Goal: Transaction & Acquisition: Purchase product/service

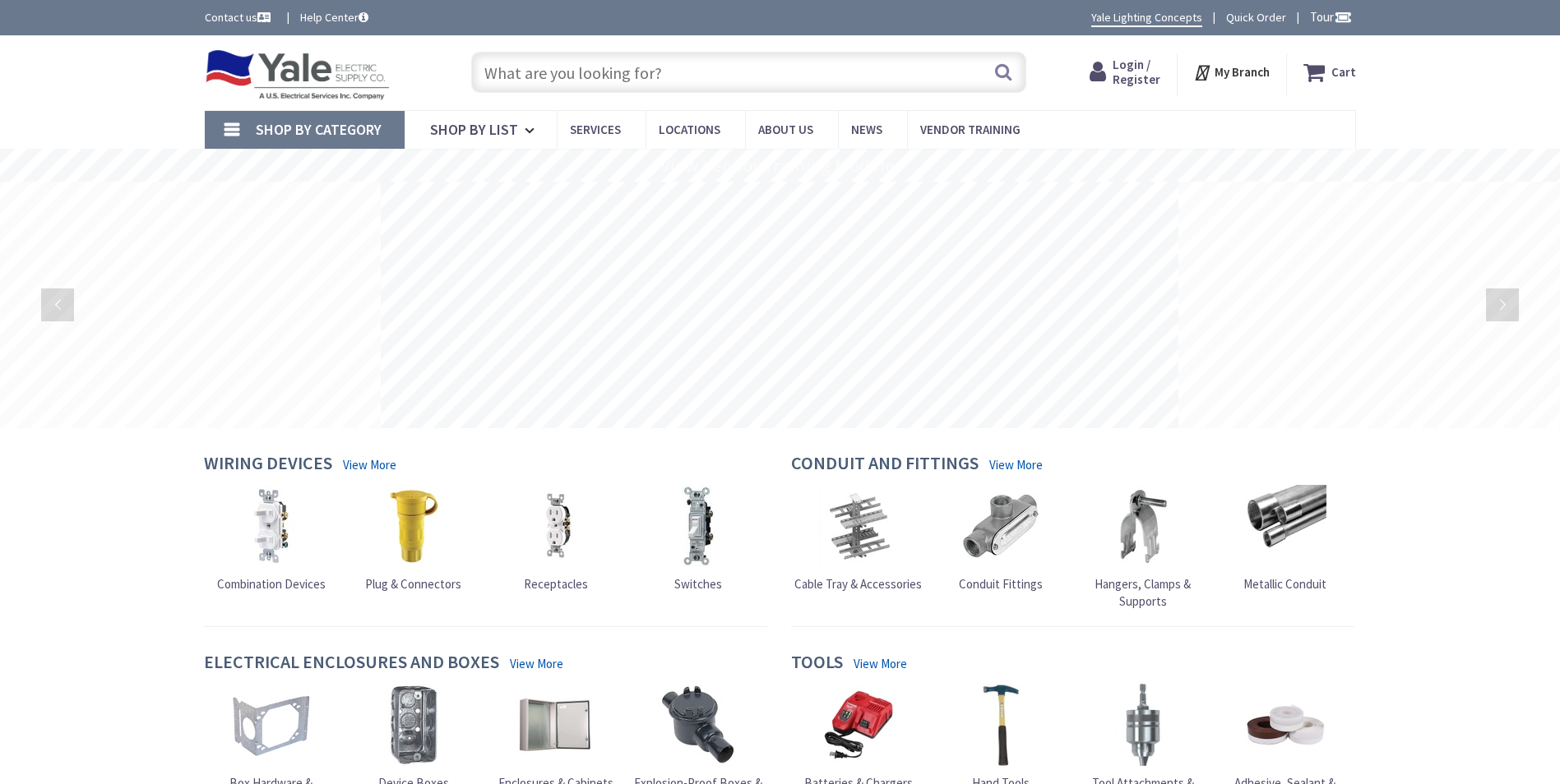
drag, startPoint x: 1110, startPoint y: 39, endPoint x: 1114, endPoint y: 53, distance: 14.6
click at [1110, 39] on div "Skip to Content Toggle Nav Search Cart My Cart Close" at bounding box center [780, 73] width 1234 height 75
click at [1122, 69] on span "Login / Register" at bounding box center [1137, 72] width 48 height 30
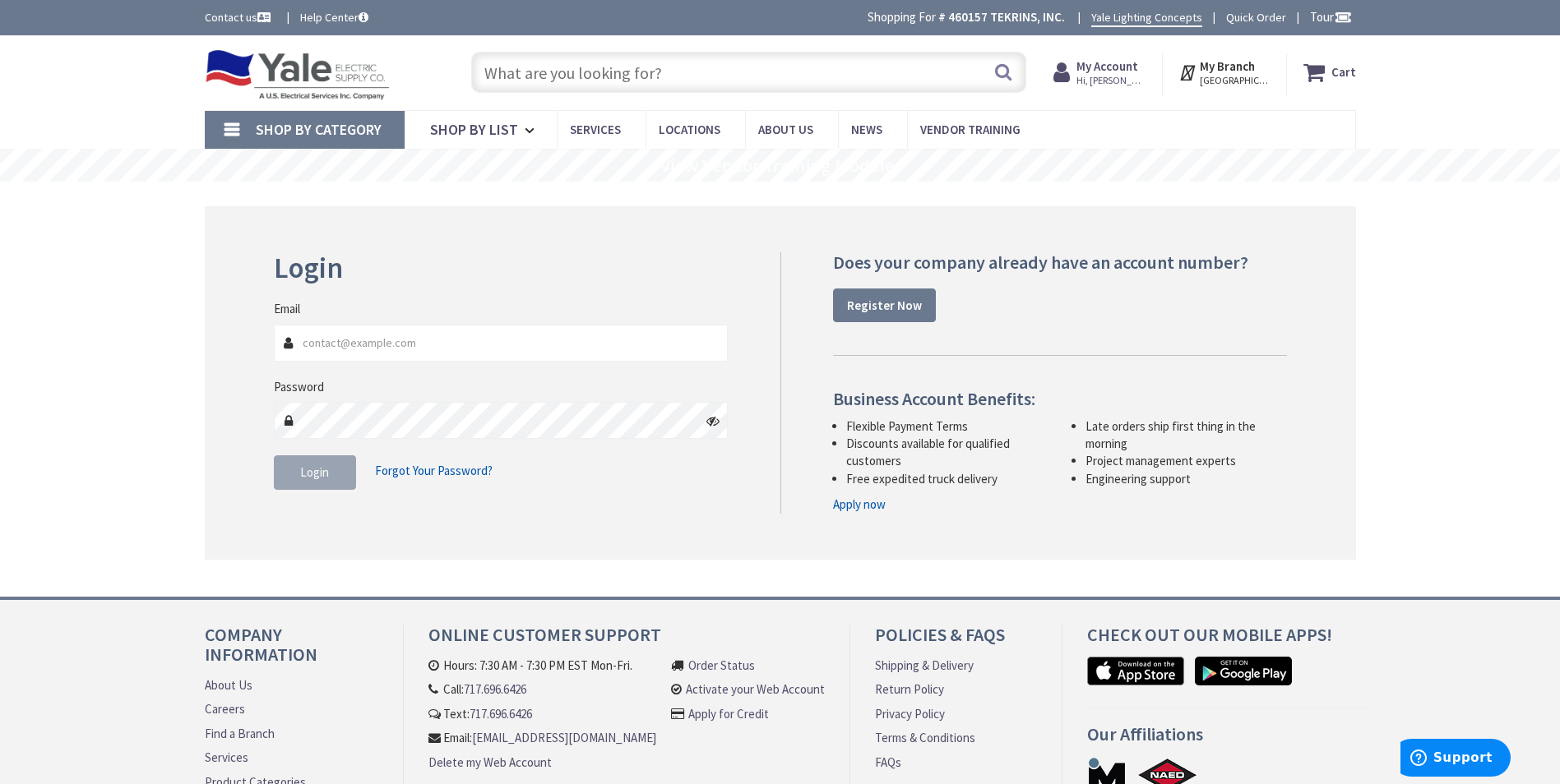
type input "sclark@tekrins.com"
click at [285, 463] on button "Login" at bounding box center [315, 473] width 82 height 35
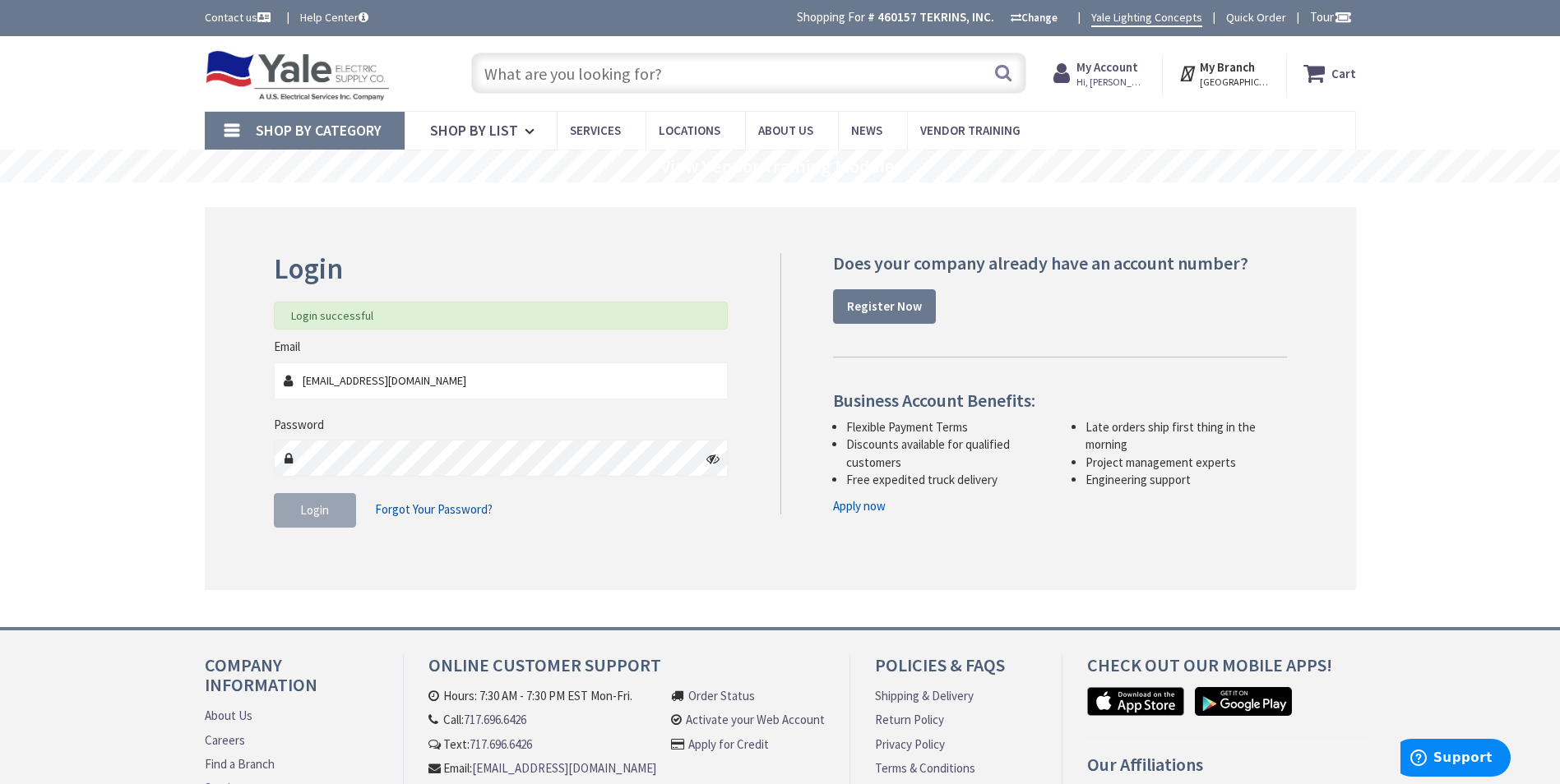
drag, startPoint x: 519, startPoint y: 45, endPoint x: 527, endPoint y: 65, distance: 21.5
click at [518, 57] on div "Skip to Content Toggle Nav Search Cart My Cart Close" at bounding box center [780, 74] width 1234 height 75
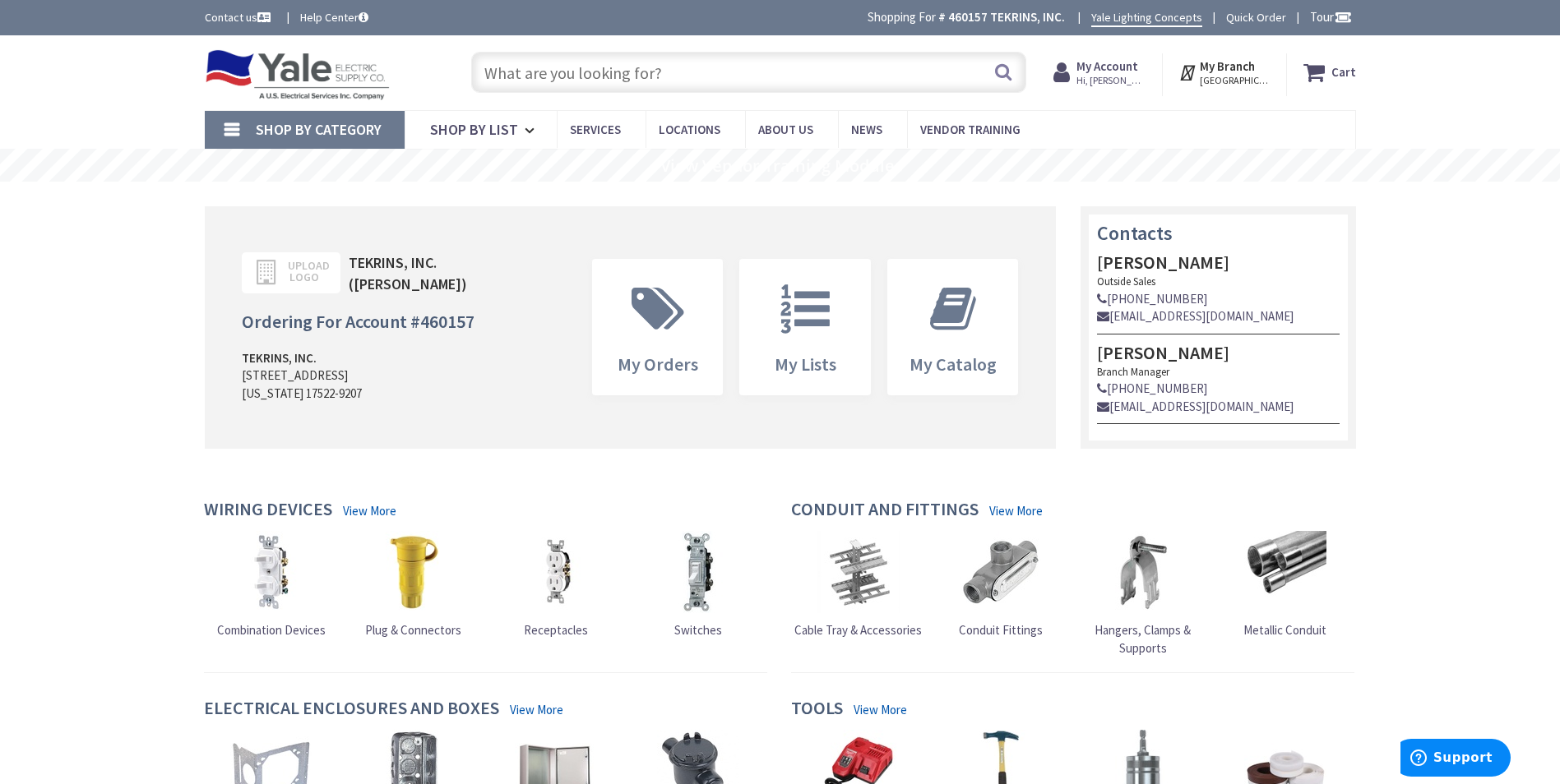
click at [531, 66] on input "text" at bounding box center [749, 72] width 555 height 41
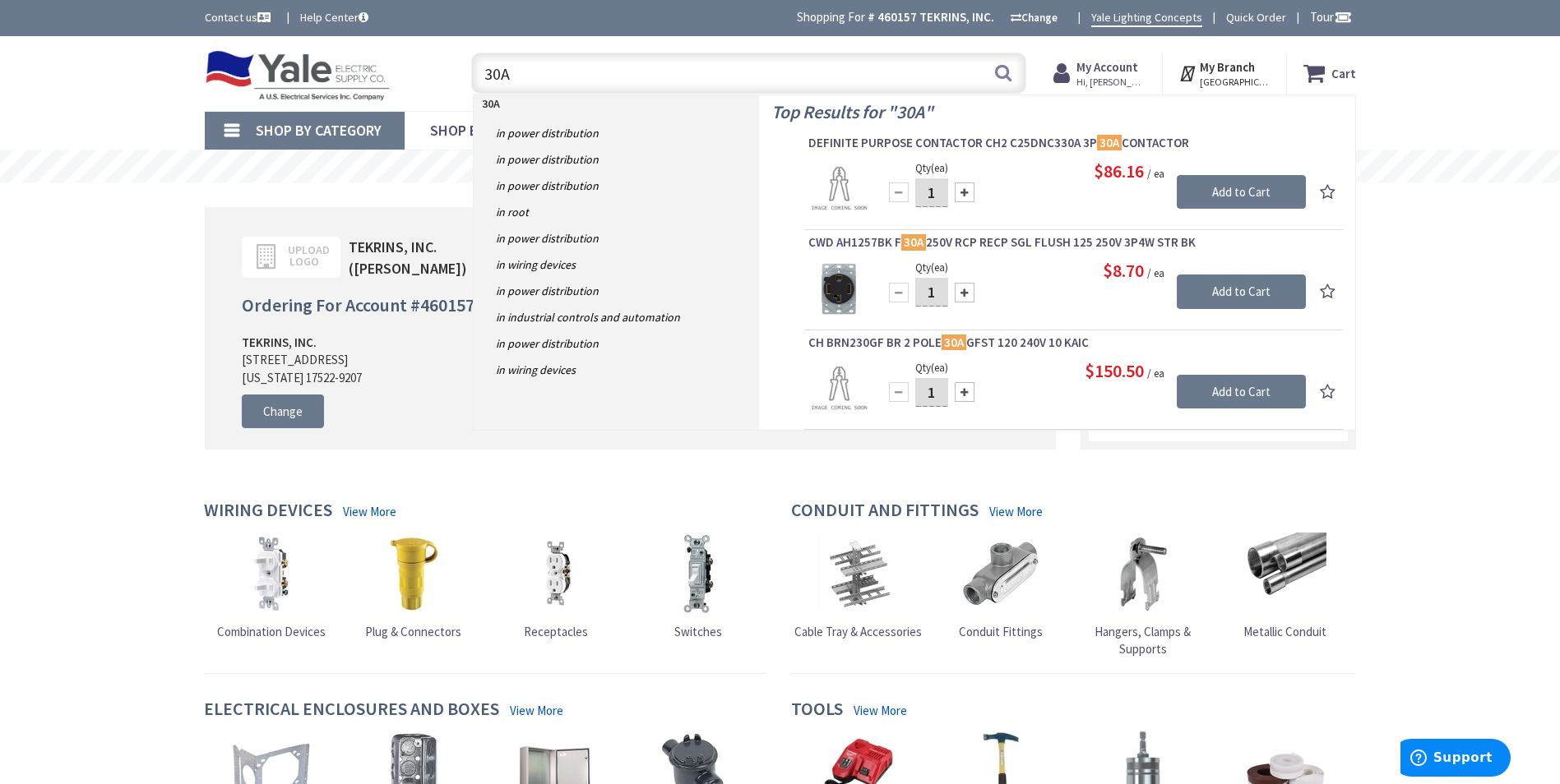
click at [502, 71] on input "30A" at bounding box center [749, 73] width 555 height 41
click at [544, 79] on input "30 A" at bounding box center [749, 73] width 555 height 41
paste input "Safety Switch Heavy Duty Fusible 600V 3 Pole - NEMA 3R"
type input "30 A Safety Switch Heavy Duty Fusible 600V 3 Pole - NEMA 3R"
click at [1007, 70] on button "Search" at bounding box center [1003, 73] width 21 height 37
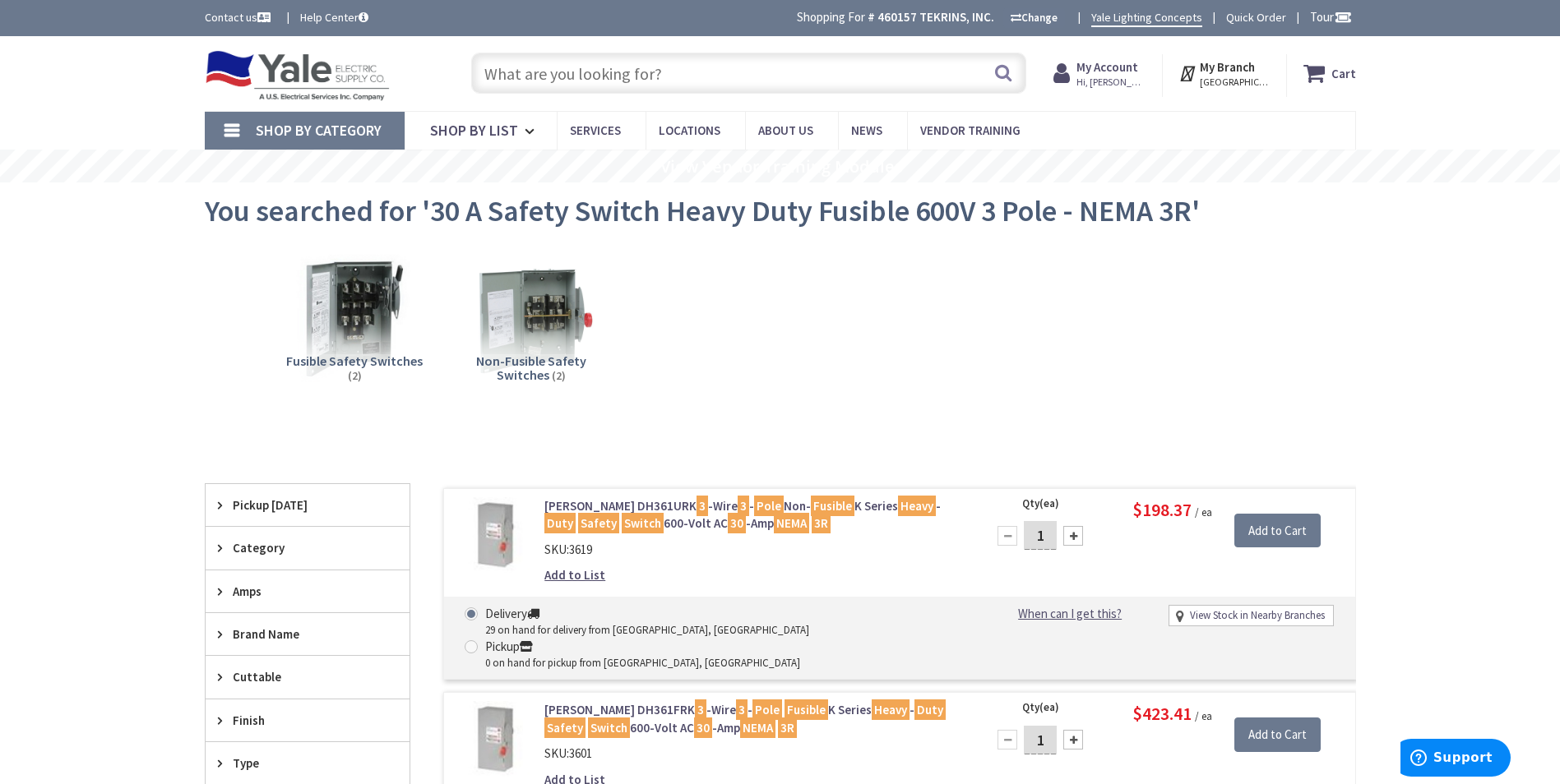
click at [501, 73] on input "text" at bounding box center [749, 73] width 555 height 41
paste input "Safety Switch Heavy Duty Fusible 600V 3 Pole - NEMA 3R"
click at [487, 70] on input "Safety Switch Heavy Duty Fusible 600V 3 Pole - NEMA 3R" at bounding box center [749, 73] width 555 height 41
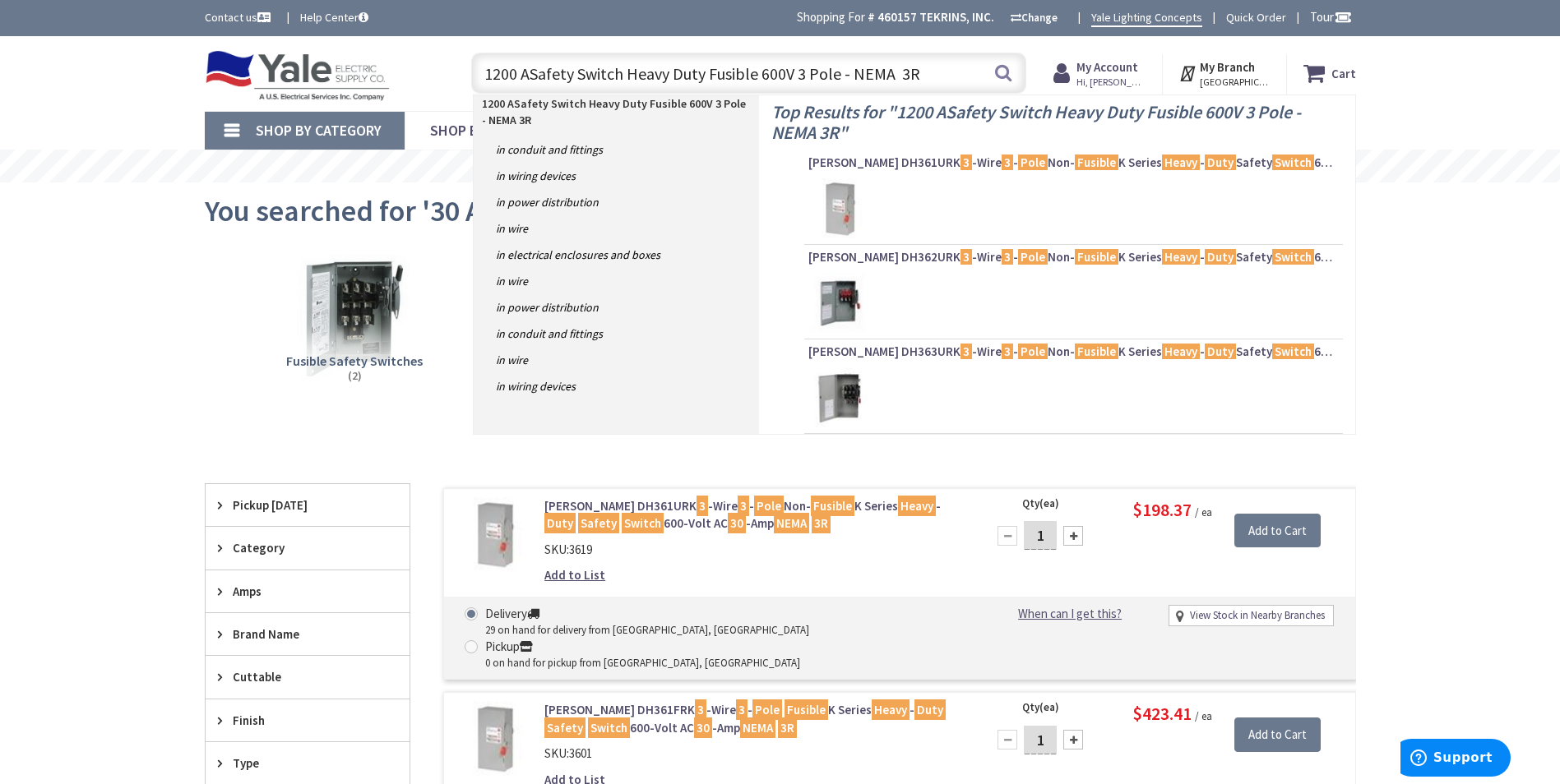
type input "1200 A Safety Switch Heavy Duty Fusible 600V 3 Pole - NEMA 3R"
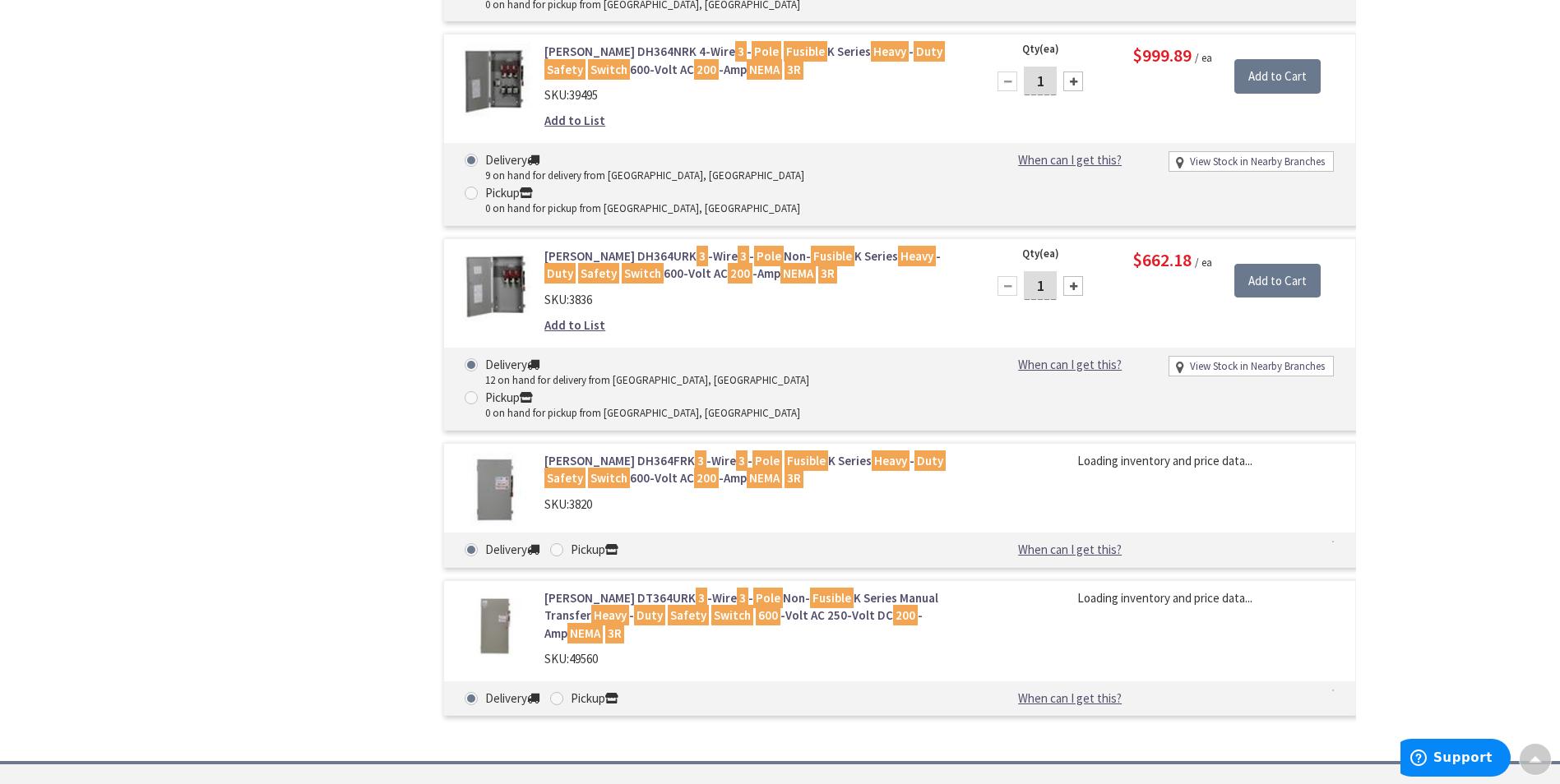
scroll to position [1069, 0]
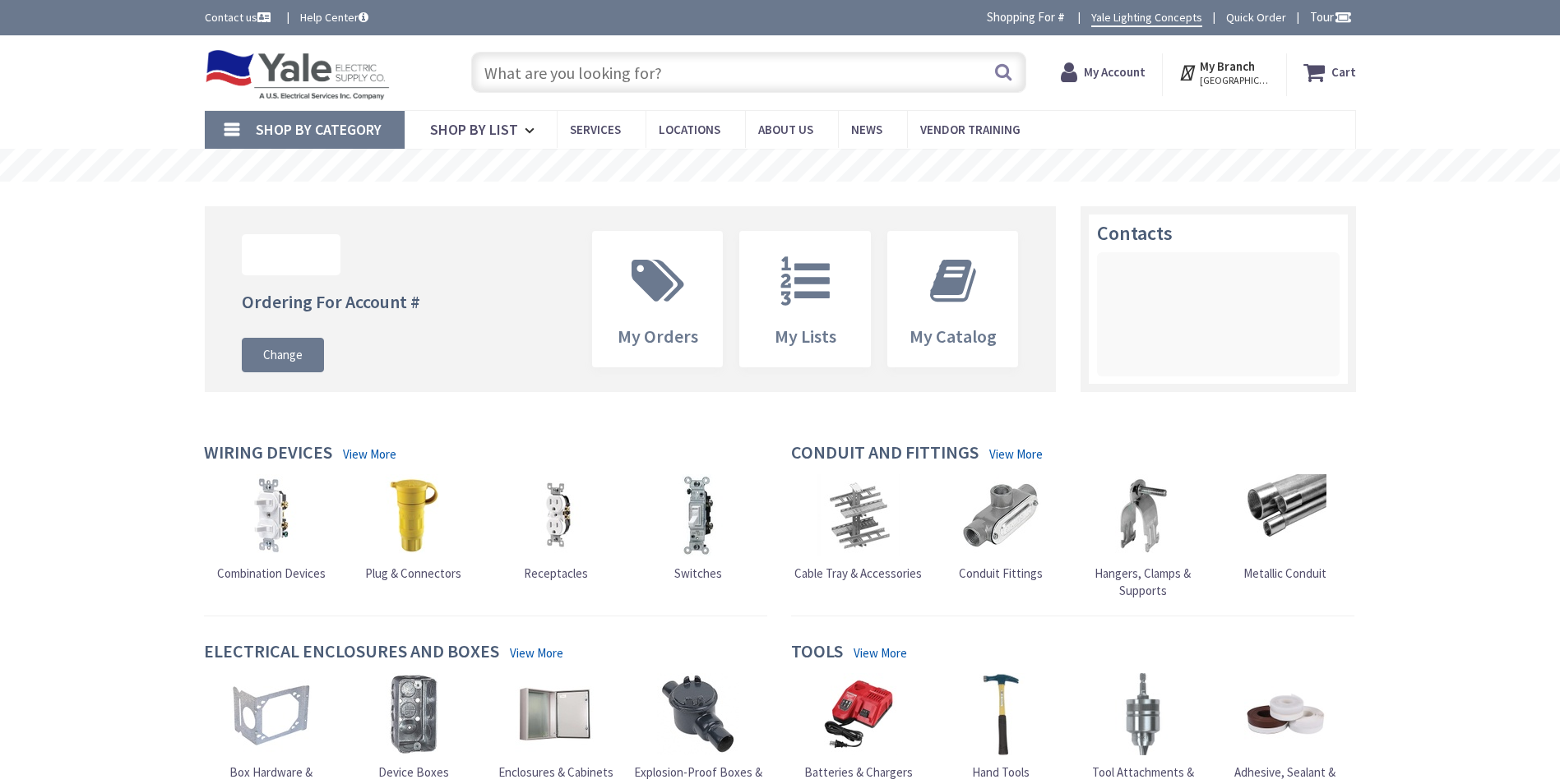
click at [644, 75] on input "text" at bounding box center [749, 72] width 555 height 41
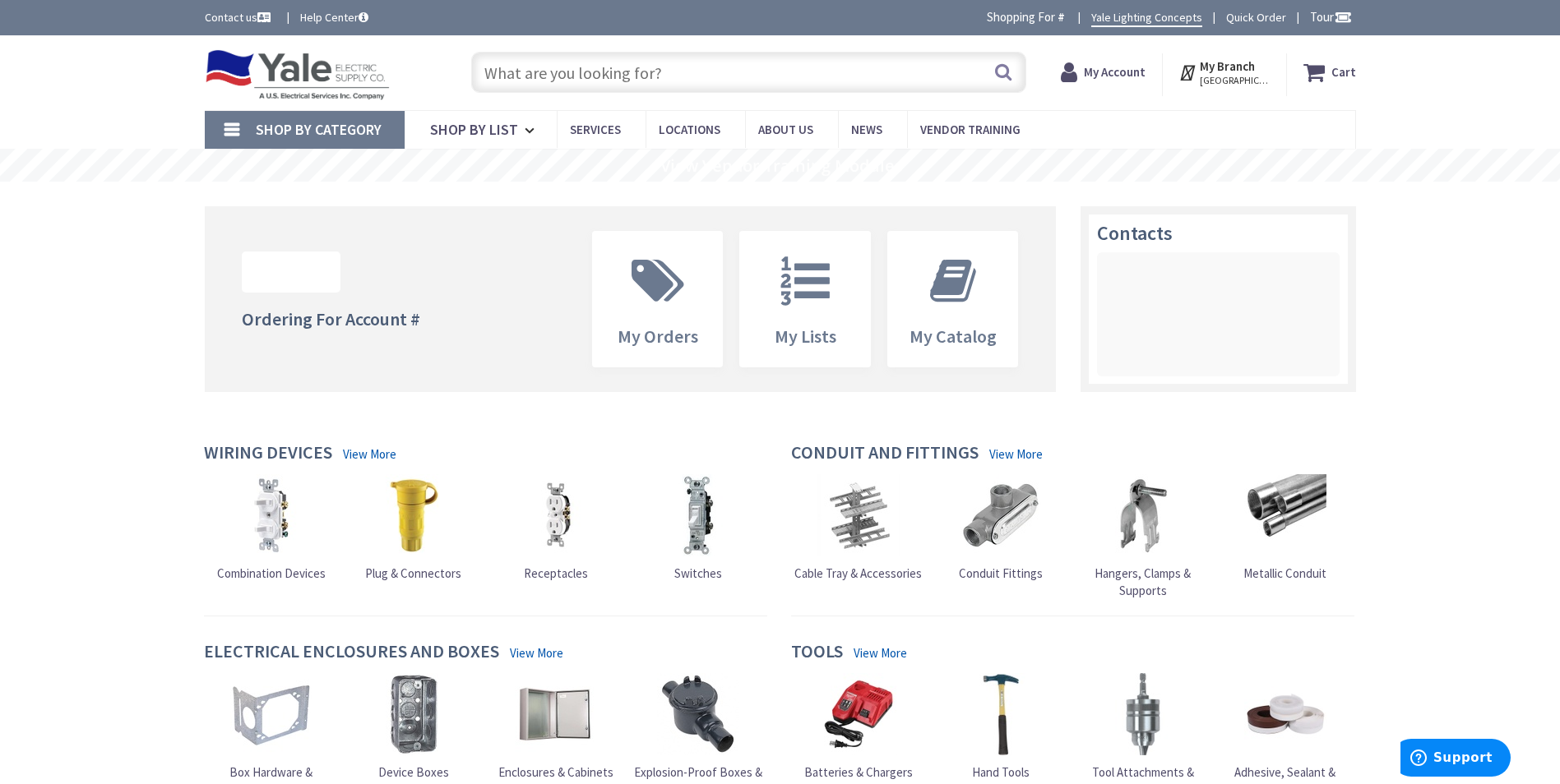
paste input "Wire Lug Compression for Aluminum or Copper w/ 1-Hole - Aluminum"
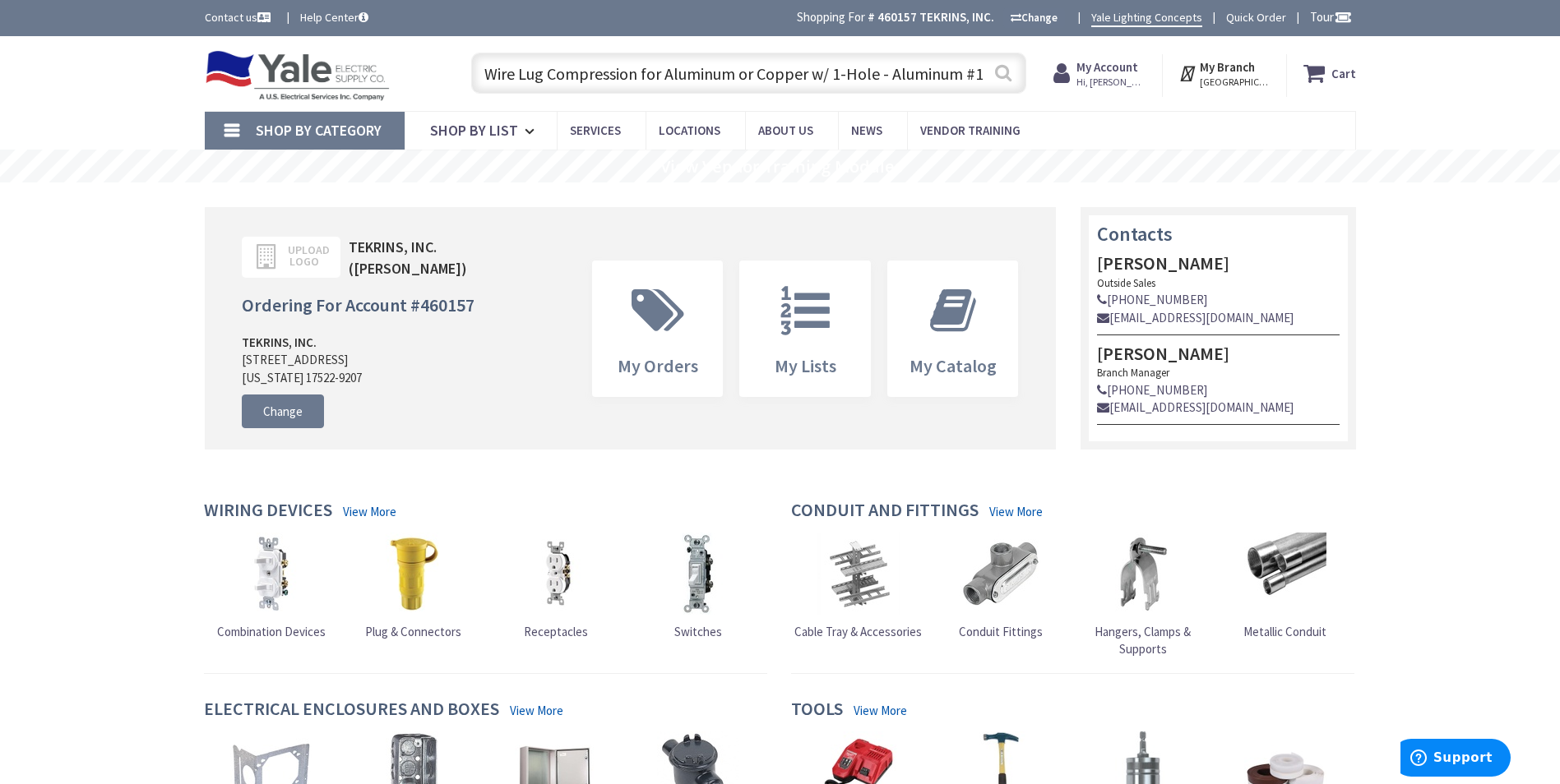
type input "Wire Lug Compression for Aluminum or Copper w/ 1-Hole - Aluminum #1"
click at [999, 77] on button "Search" at bounding box center [1003, 73] width 21 height 37
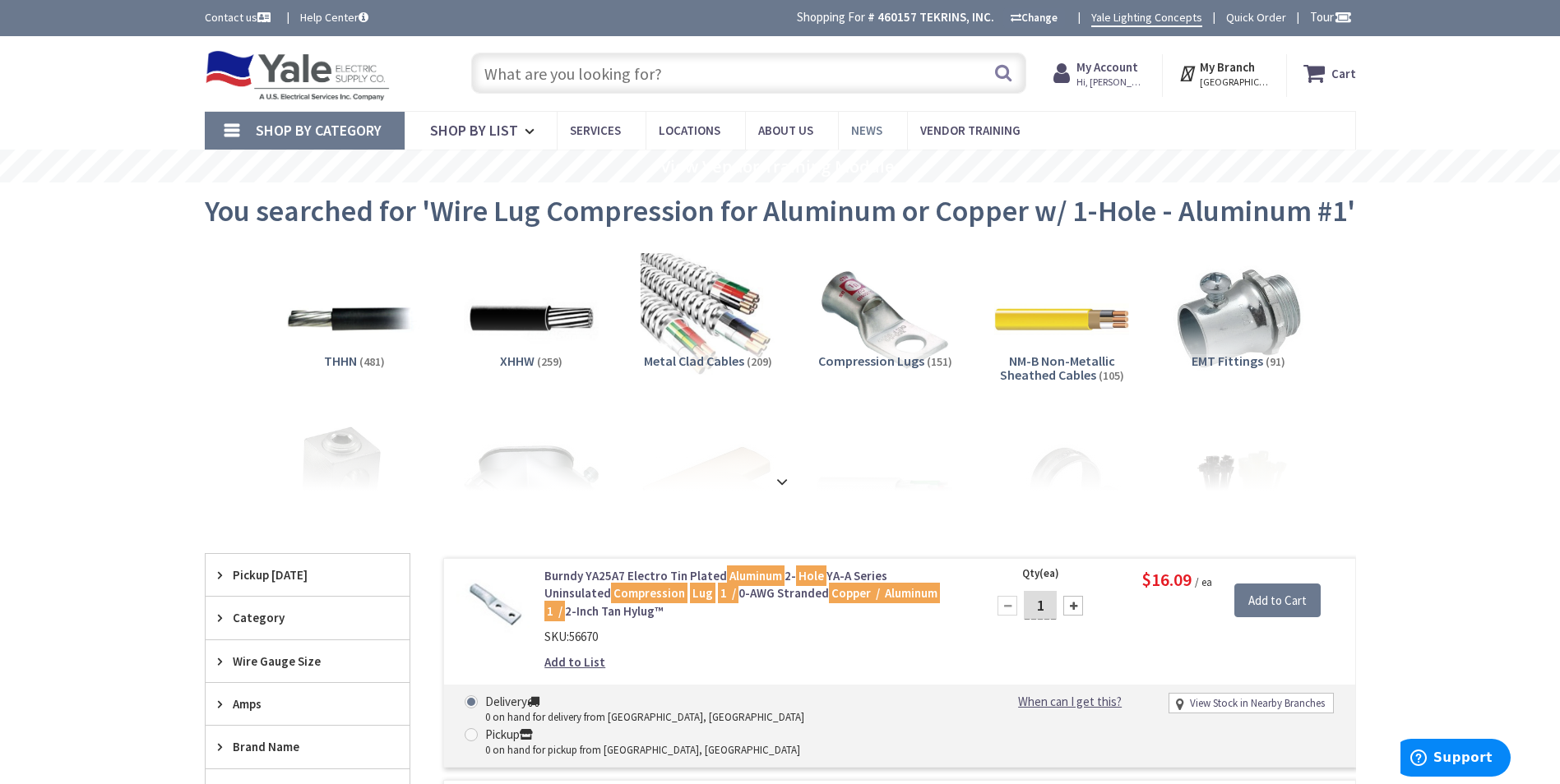
drag, startPoint x: 850, startPoint y: 158, endPoint x: 834, endPoint y: 114, distance: 46.8
click at [850, 158] on rs-slide "View Vendor Training Modules" at bounding box center [780, 165] width 1560 height 33
click at [716, 86] on input "text" at bounding box center [749, 73] width 555 height 41
drag, startPoint x: 707, startPoint y: 68, endPoint x: 609, endPoint y: 81, distance: 98.9
click at [609, 81] on input "text" at bounding box center [749, 73] width 555 height 41
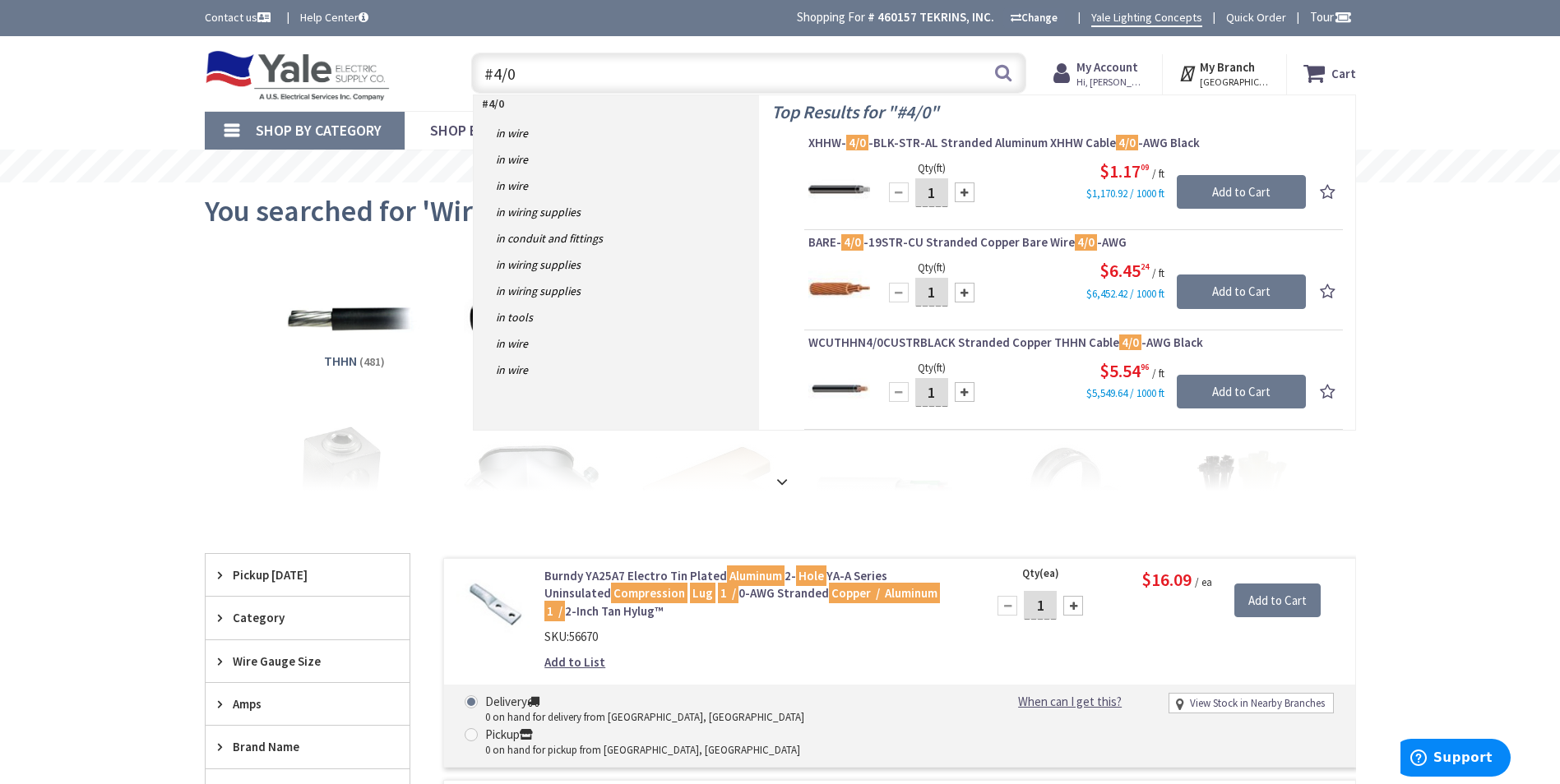
paste input "Wire Lug Compression for Aluminum or Copper w/ 1-Hole - Aluminum"
type input "#4/0 Wire Lug Compression for Aluminum or Copper w/ 1-Hole - Aluminum"
click at [994, 73] on button "Search" at bounding box center [1003, 73] width 21 height 37
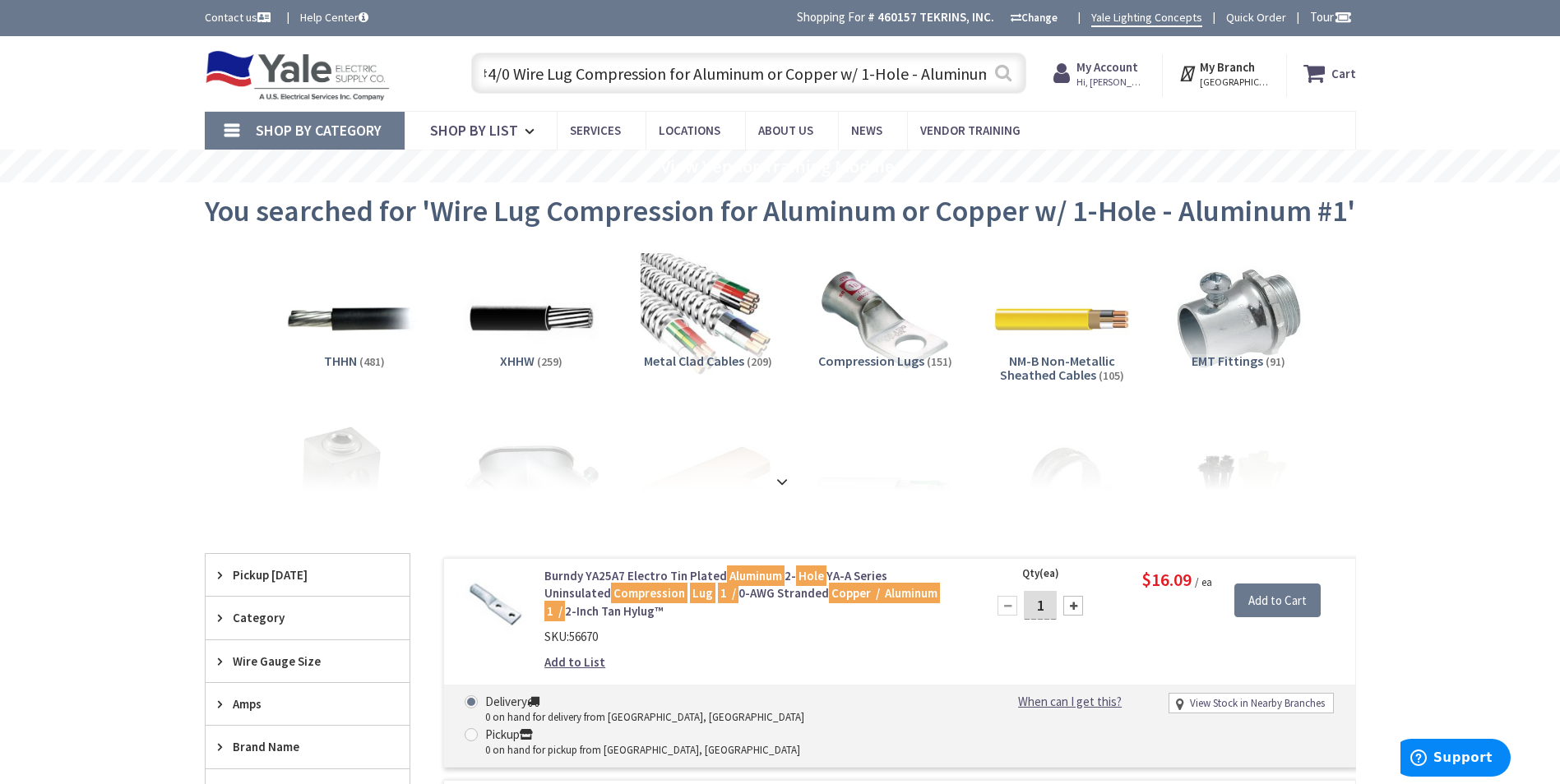
scroll to position [0, 0]
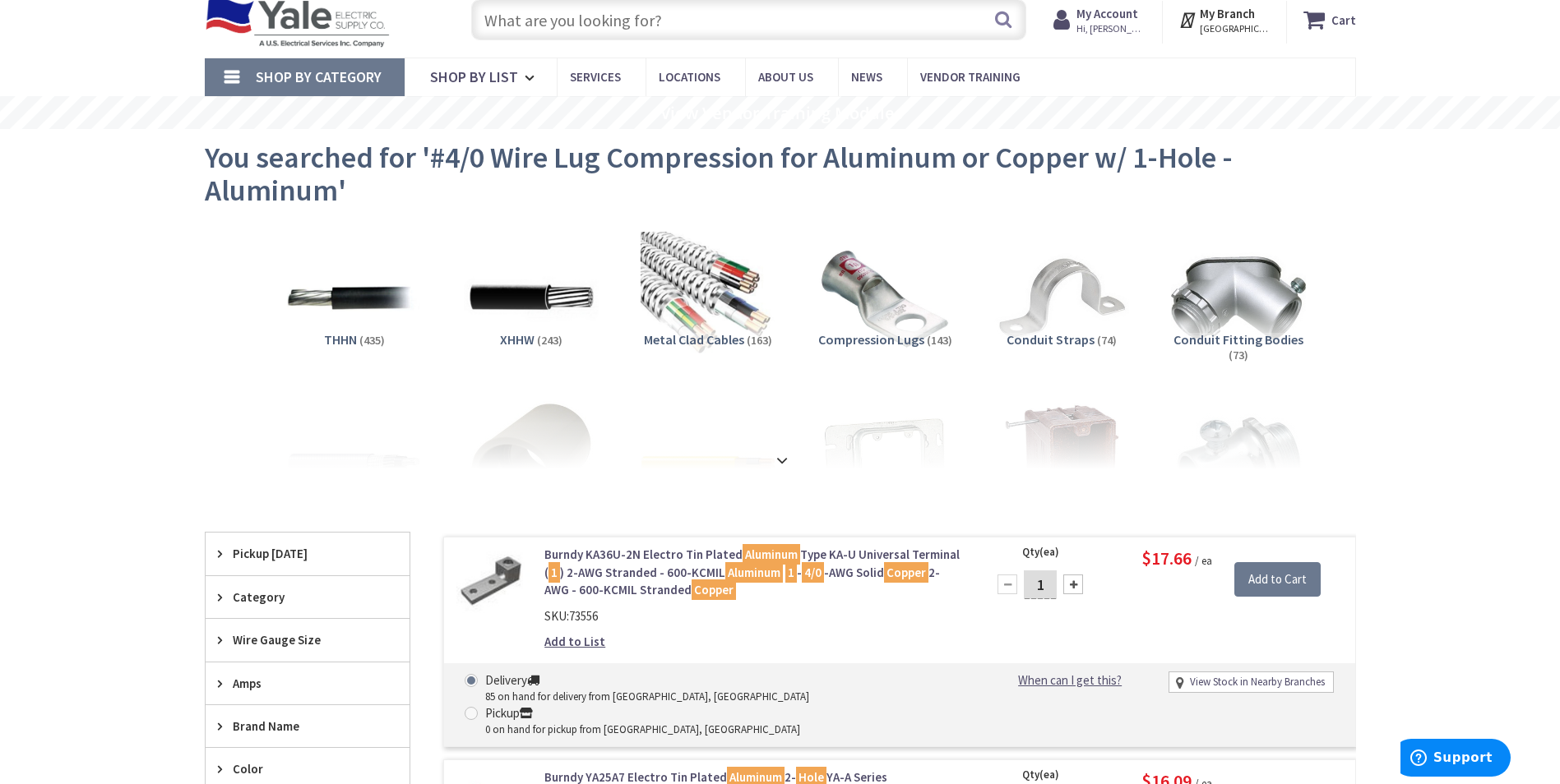
scroll to position [82, 0]
